Goal: Task Accomplishment & Management: Use online tool/utility

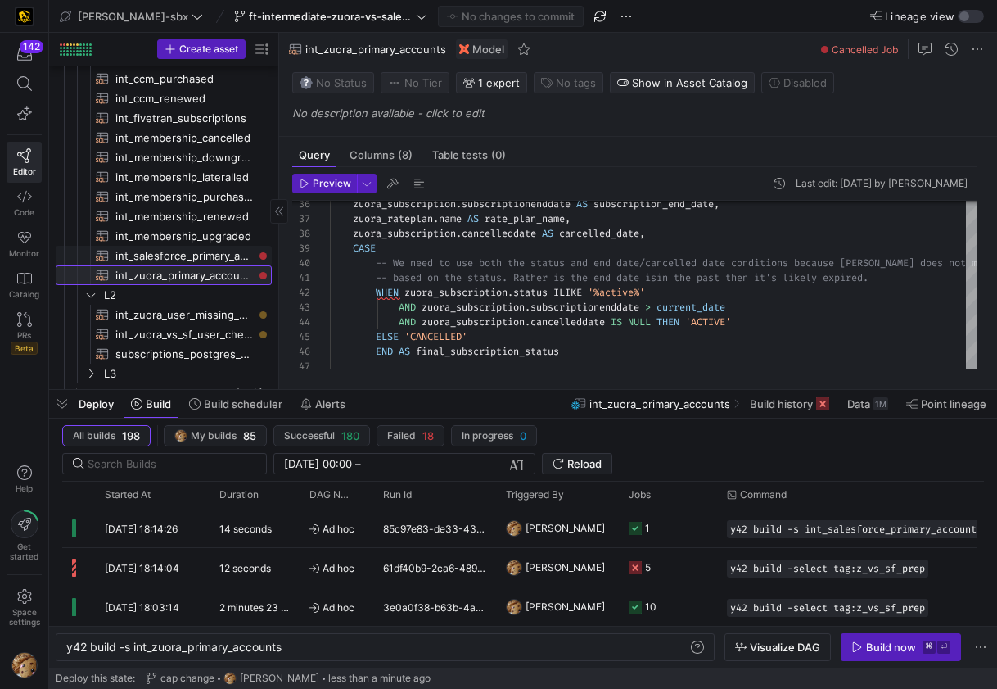
scroll to position [155, 0]
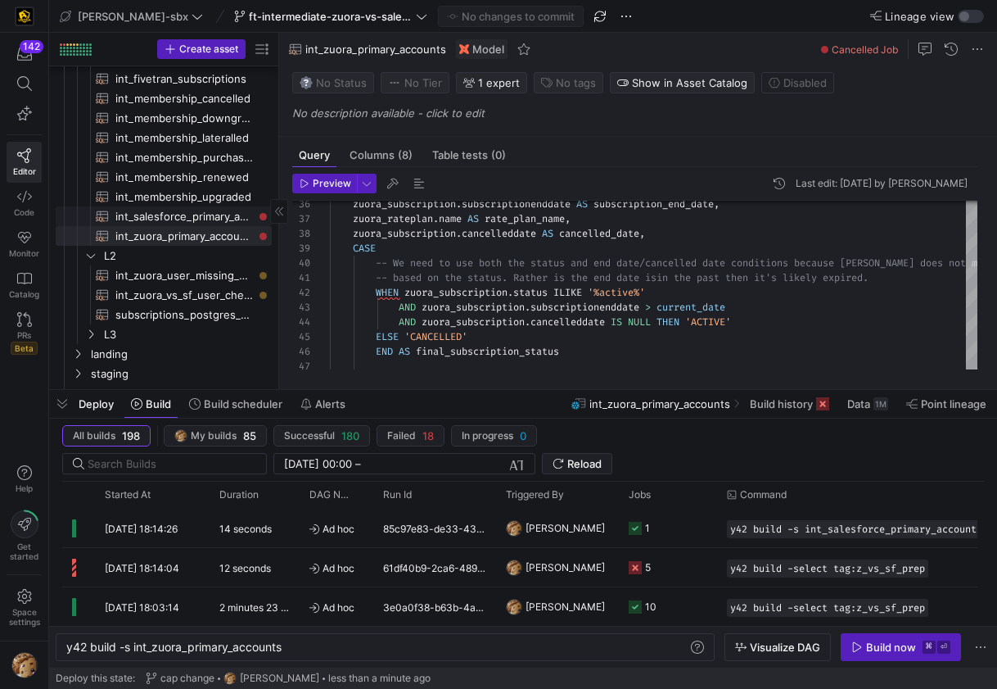
click at [184, 217] on span "int_salesforce_primary_account​​​​​​​​​​" at bounding box center [184, 216] width 138 height 19
type textarea "-- File Name: int_salesforce_primary_account -- Created by: [PERSON_NAME] -- La…"
type textarea "y42 build -s int_salesforce_primary_account"
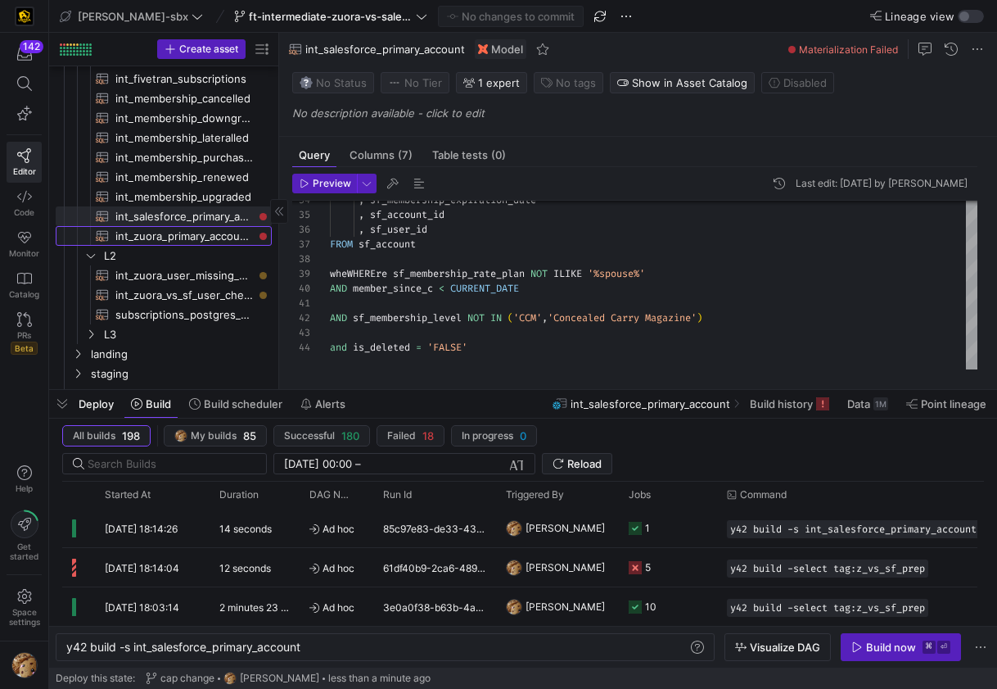
click at [189, 236] on span "int_zuora_primary_accounts​​​​​​​​​​" at bounding box center [184, 236] width 138 height 19
type textarea "-- File Name: int_zuora_primary_accounts -- Created by: [PERSON_NAME] -- Last M…"
type textarea "y42 build -s int_zuora_primary_accounts"
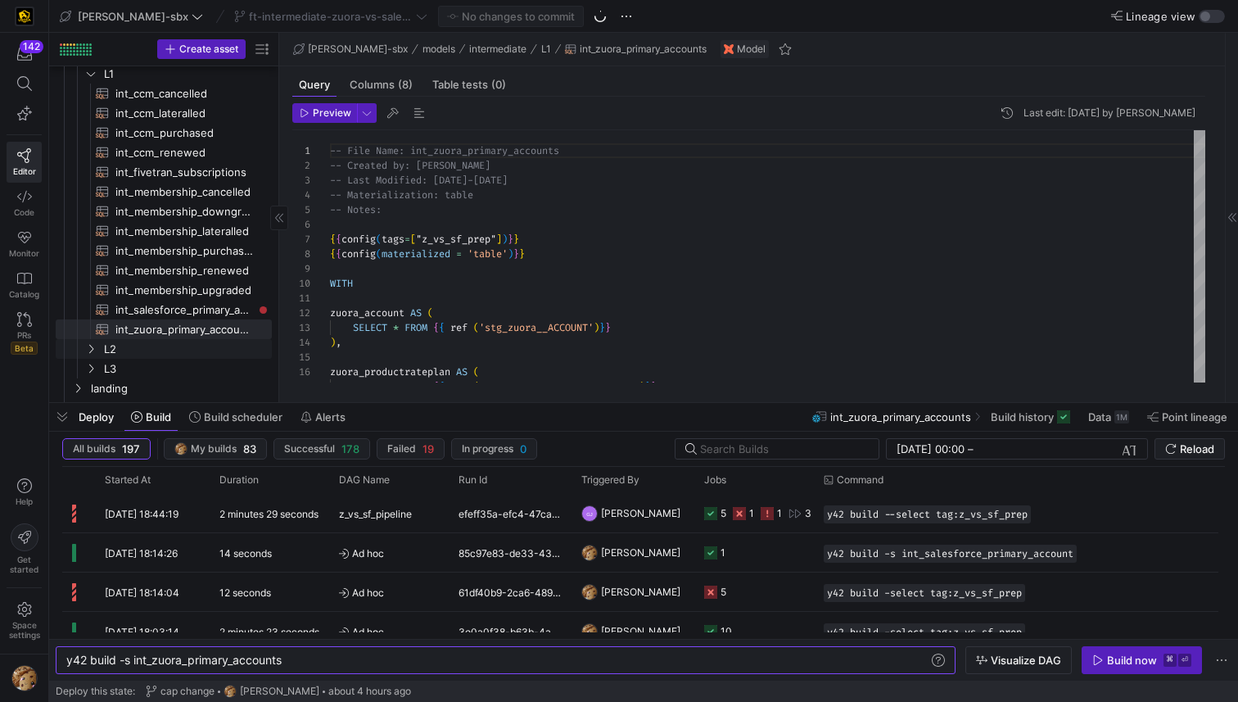
scroll to position [97, 0]
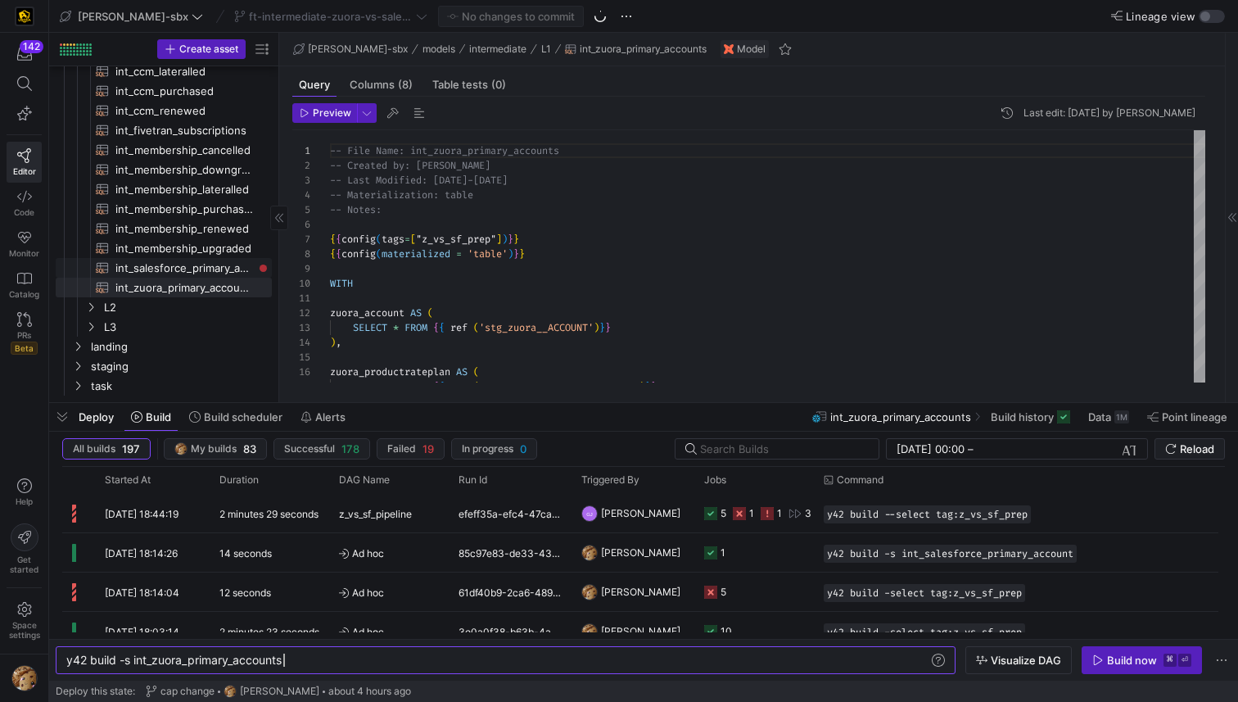
click at [164, 262] on span "int_salesforce_primary_account​​​​​​​​​​" at bounding box center [184, 268] width 138 height 19
type textarea "y42 build -s int_salesforce_primary_account"
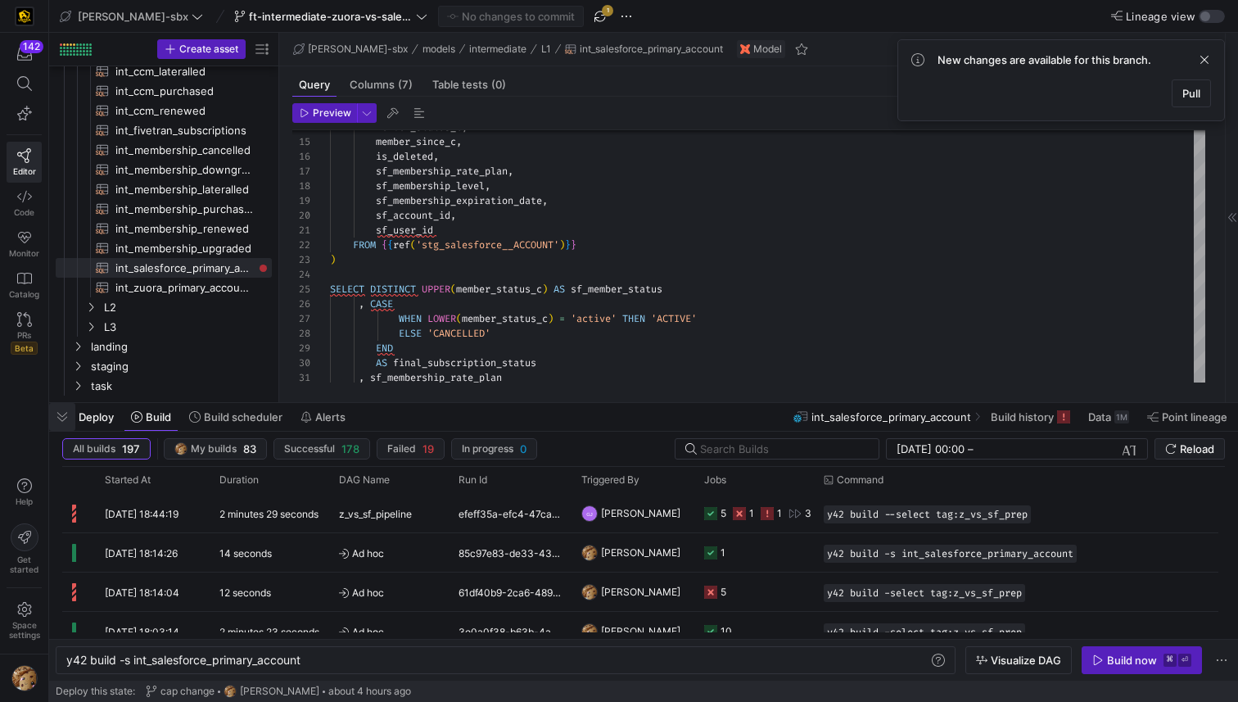
click at [65, 409] on span "button" at bounding box center [62, 417] width 26 height 28
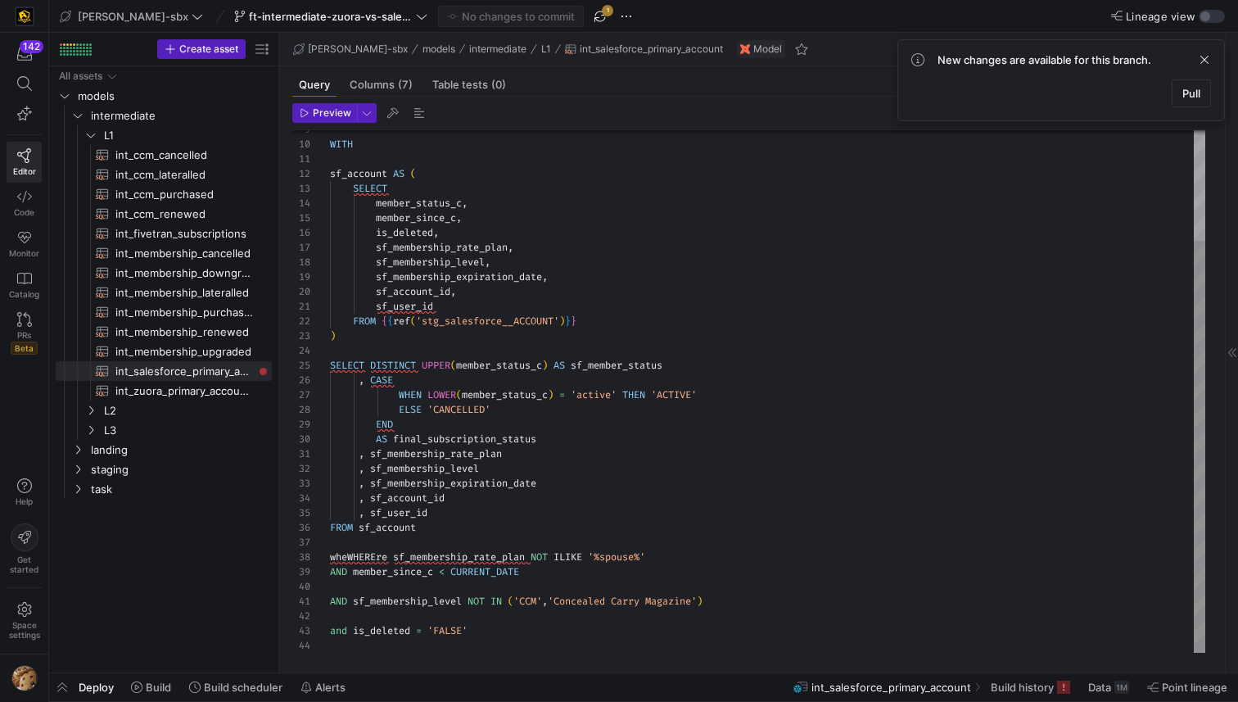
click at [736, 549] on div "member_status_c , member_since_c , is_deleted , sf_membership_rate_plan , sf_me…" at bounding box center [767, 322] width 875 height 662
click at [590, 15] on span "button" at bounding box center [600, 17] width 20 height 20
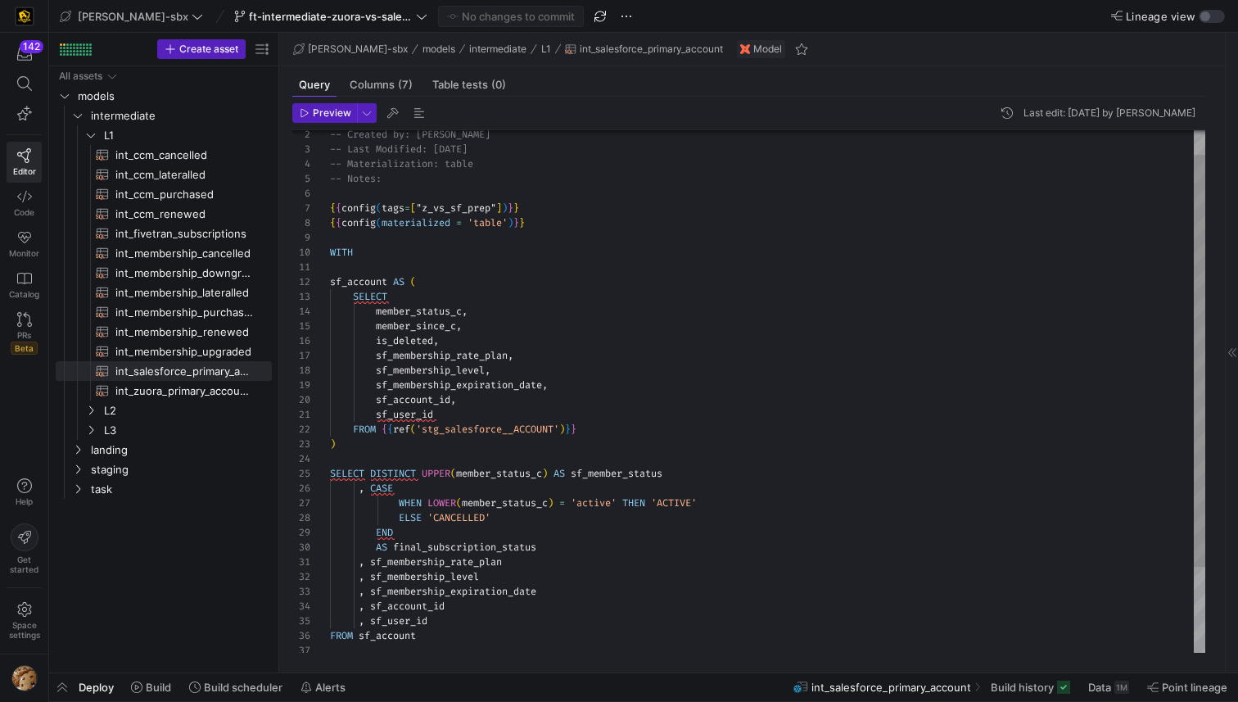
scroll to position [147, 0]
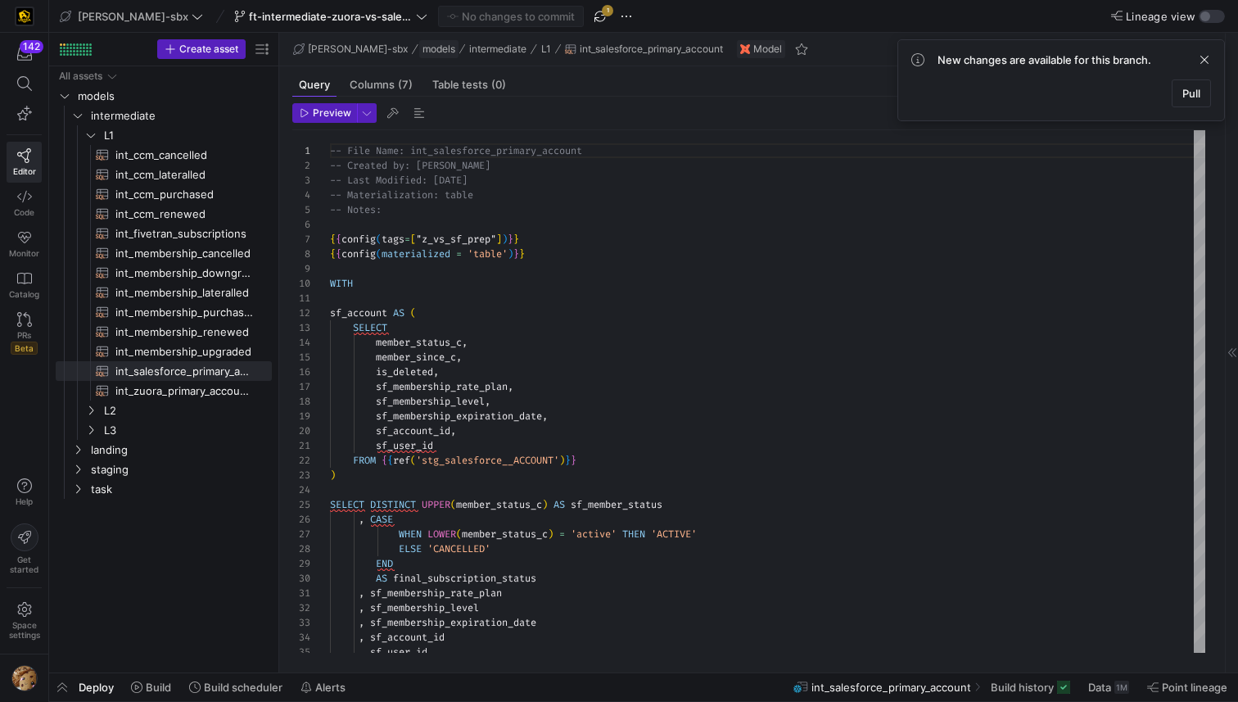
click at [197, 58] on as-split "Create asset Drag here to set row groups Drag here to set column labels Group 1…" at bounding box center [643, 353] width 1189 height 640
click at [590, 21] on span "button" at bounding box center [600, 17] width 20 height 20
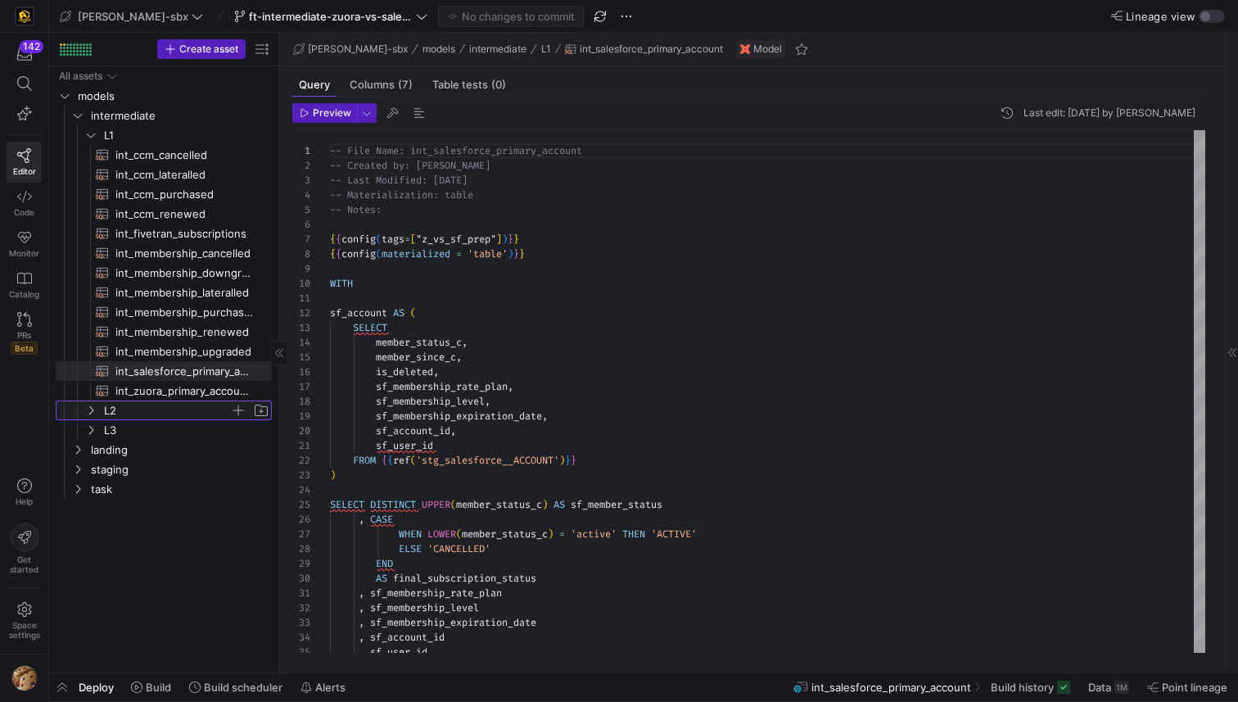
click at [128, 417] on span "L2" at bounding box center [167, 410] width 126 height 19
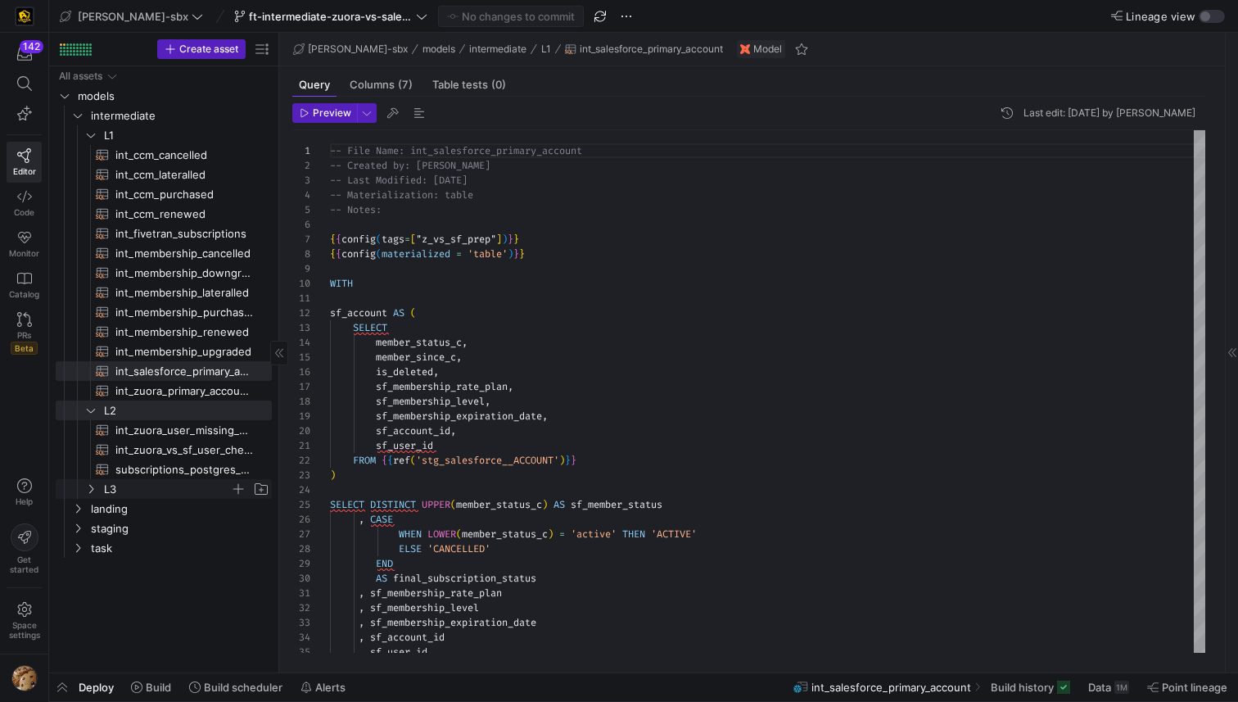
click at [114, 492] on span "L3" at bounding box center [167, 489] width 126 height 19
click at [140, 510] on span "int_kafka_primary_accounts​​​​​​​​​​" at bounding box center [184, 509] width 138 height 19
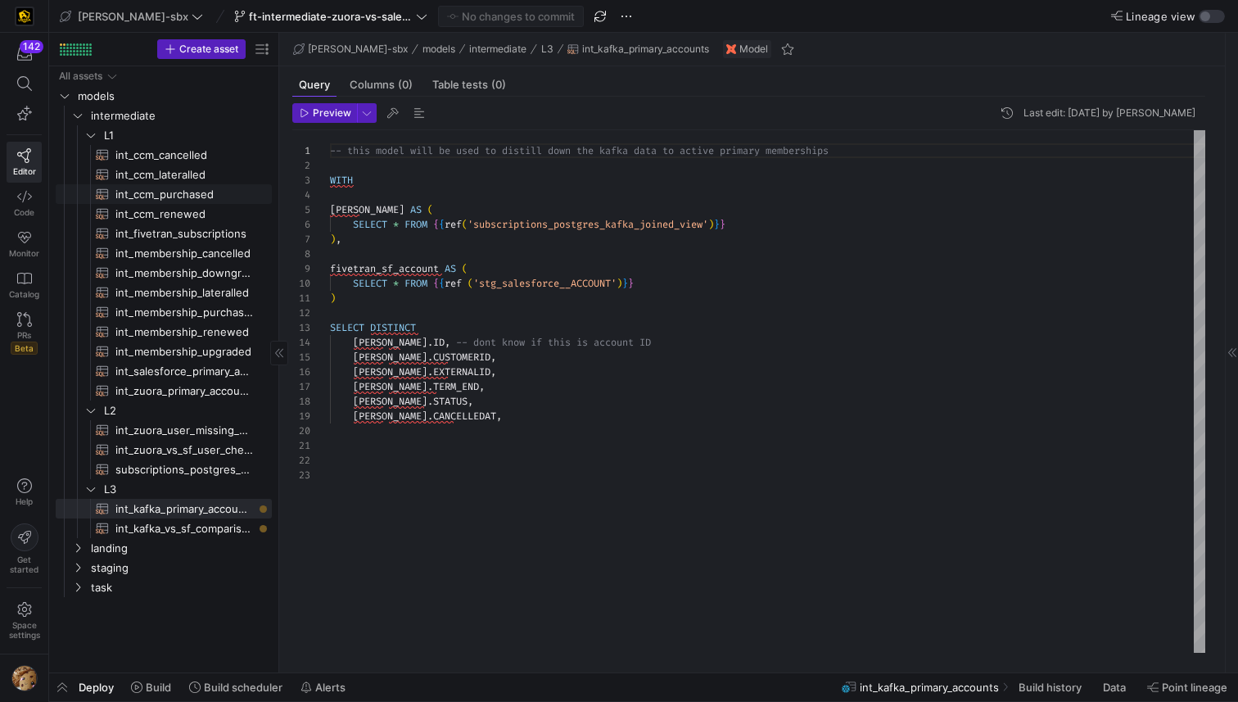
click at [147, 191] on span "int_ccm_purchased​​​​​​​​​​" at bounding box center [184, 194] width 138 height 19
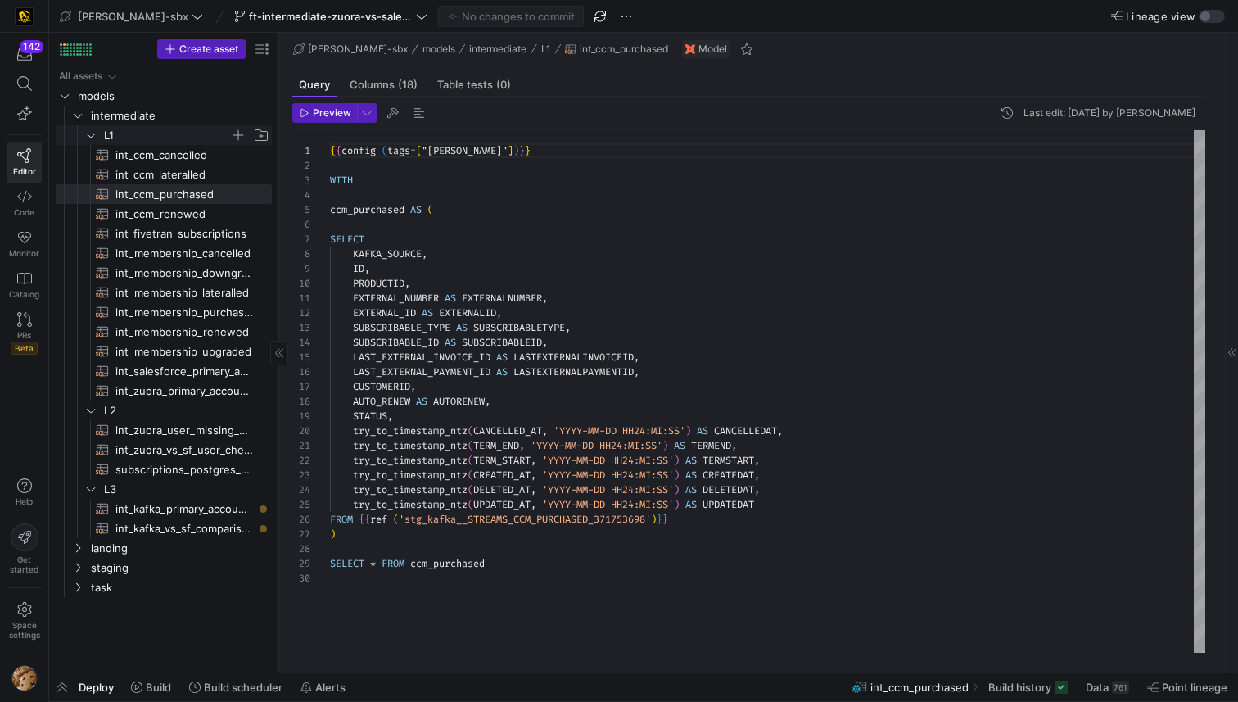
click at [165, 131] on span "L1" at bounding box center [167, 135] width 126 height 19
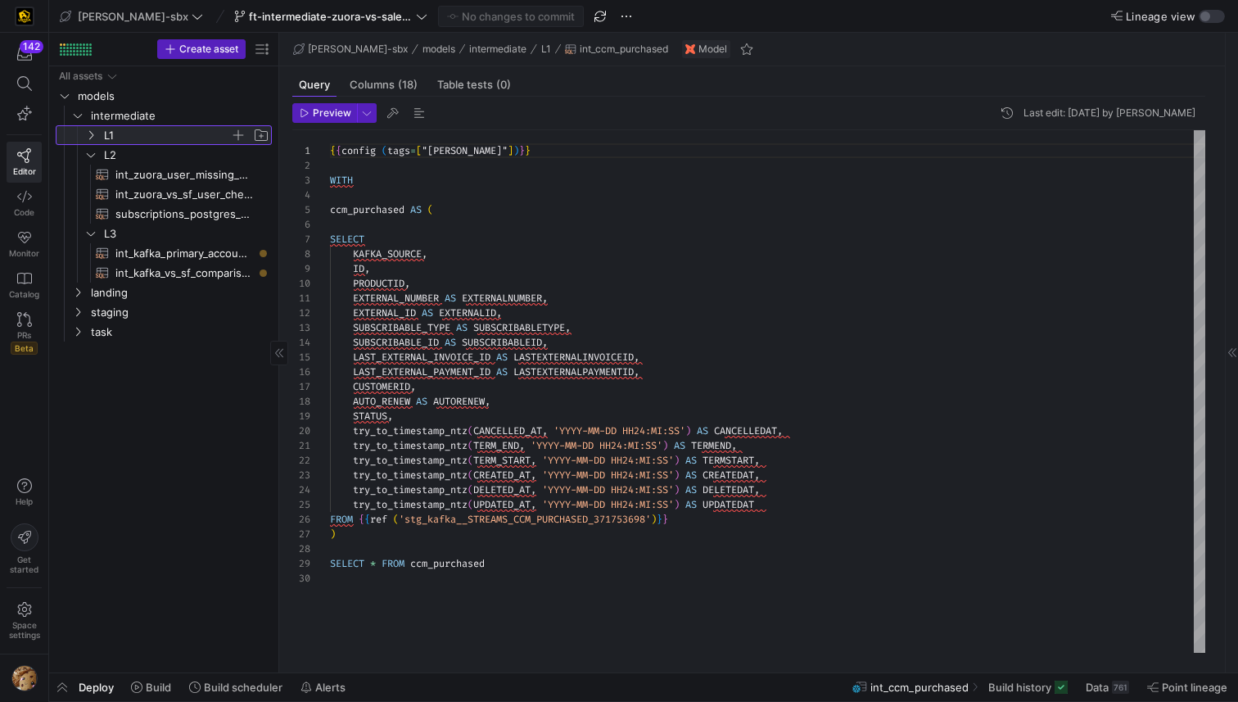
click at [155, 138] on span "L1" at bounding box center [167, 135] width 126 height 19
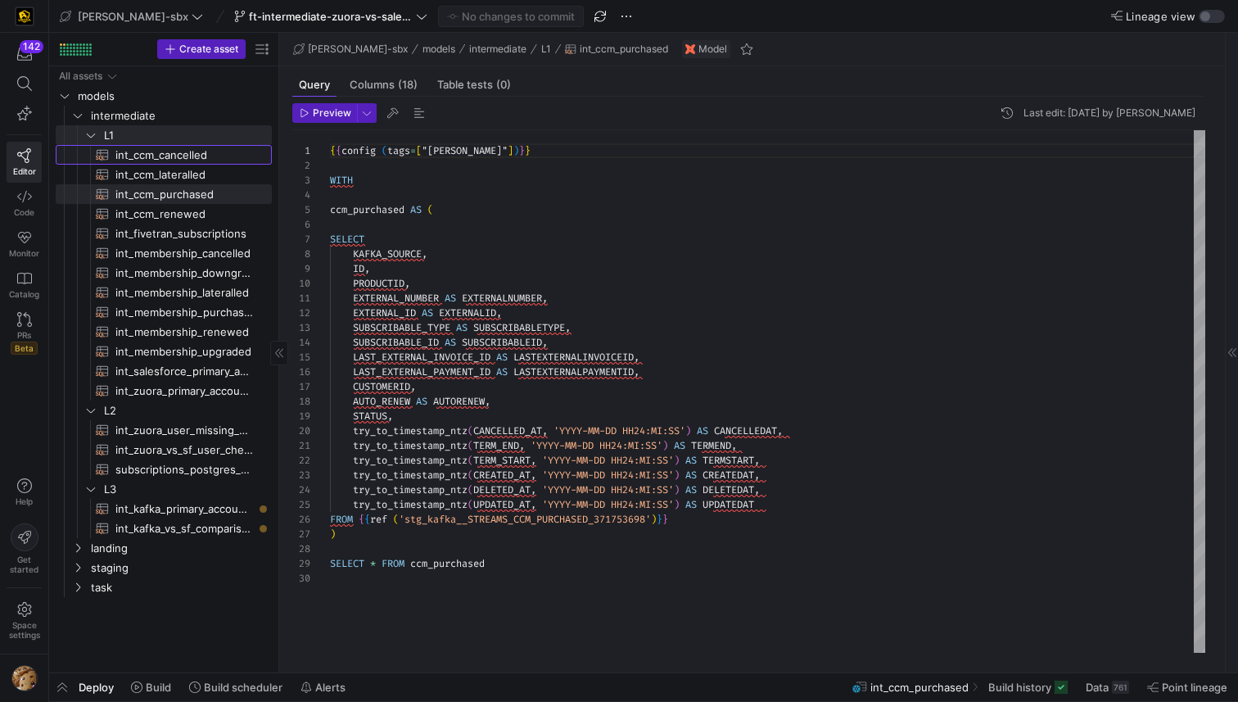
click at [155, 160] on span "int_ccm_cancelled​​​​​​​​​​" at bounding box center [184, 155] width 138 height 19
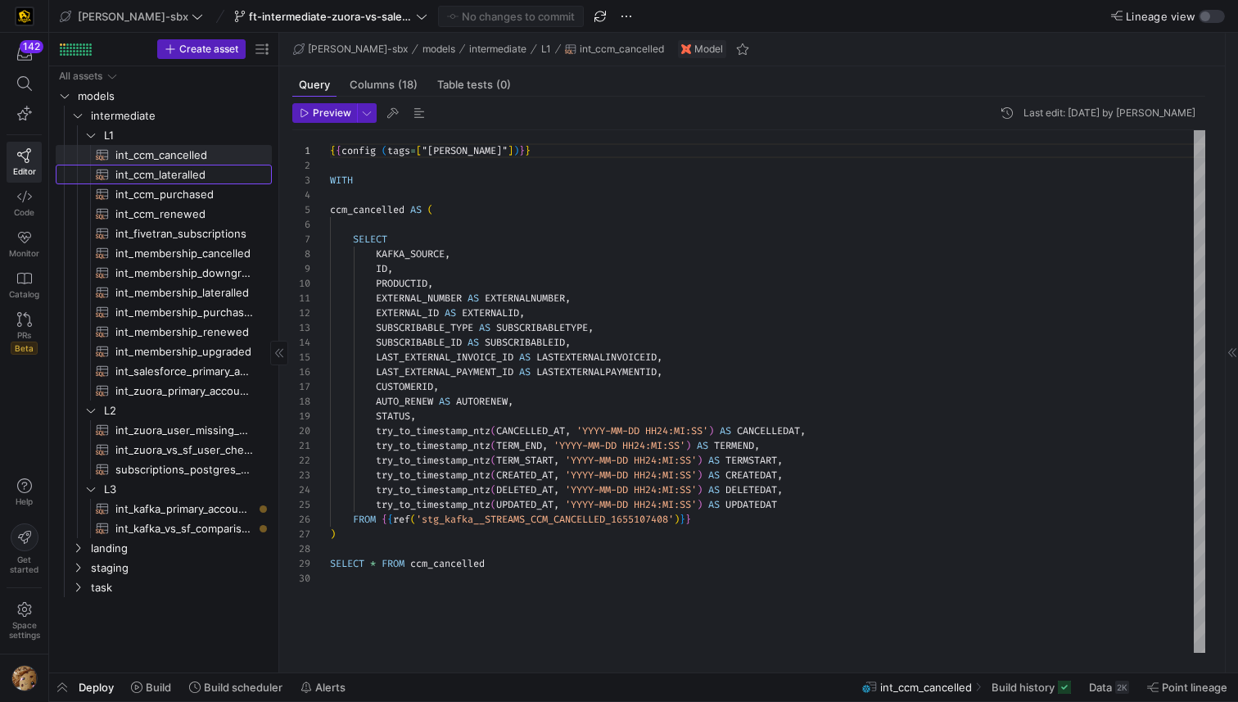
click at [164, 183] on link "int_ccm_lateralled​​​​​​​​​​" at bounding box center [164, 175] width 216 height 20
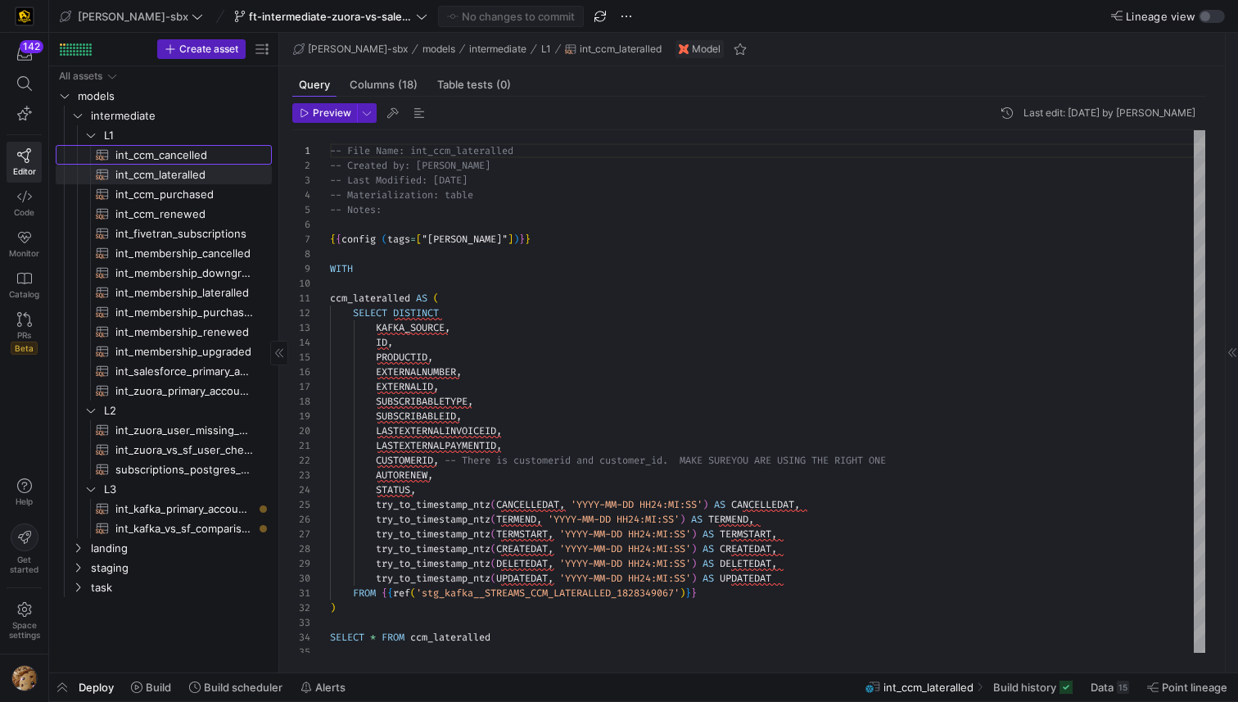
click at [188, 156] on span "int_ccm_cancelled​​​​​​​​​​" at bounding box center [184, 155] width 138 height 19
type textarea "{{config (tags=["kafka_joined_view"])}} WITH ccm_cancelled AS ( SELECT KAFKA_SO…"
